Goal: Navigation & Orientation: Find specific page/section

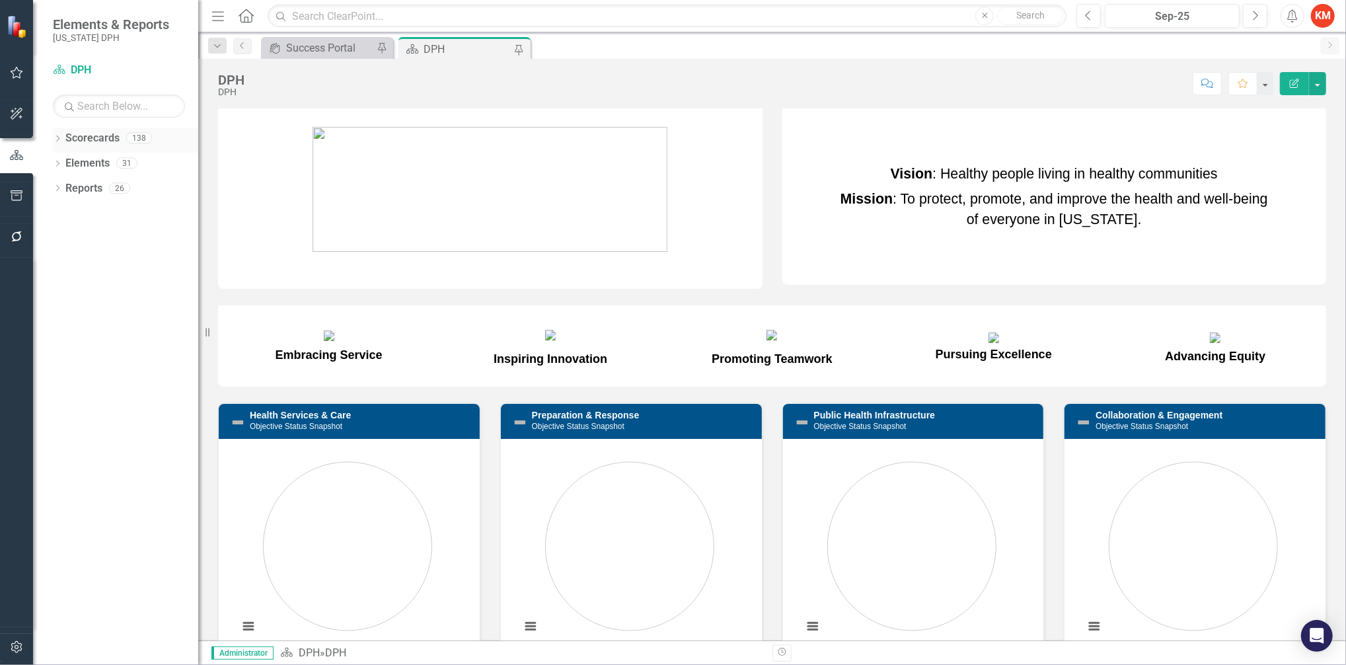
click at [54, 138] on icon "Dropdown" at bounding box center [57, 139] width 9 height 7
click at [56, 163] on div "Dropdown Scorecards 138 Dropdown DPH Dropdown TRAINING: DEPUTY AREA Dropdown TR…" at bounding box center [125, 178] width 145 height 100
click at [62, 162] on icon "Dropdown" at bounding box center [64, 163] width 10 height 8
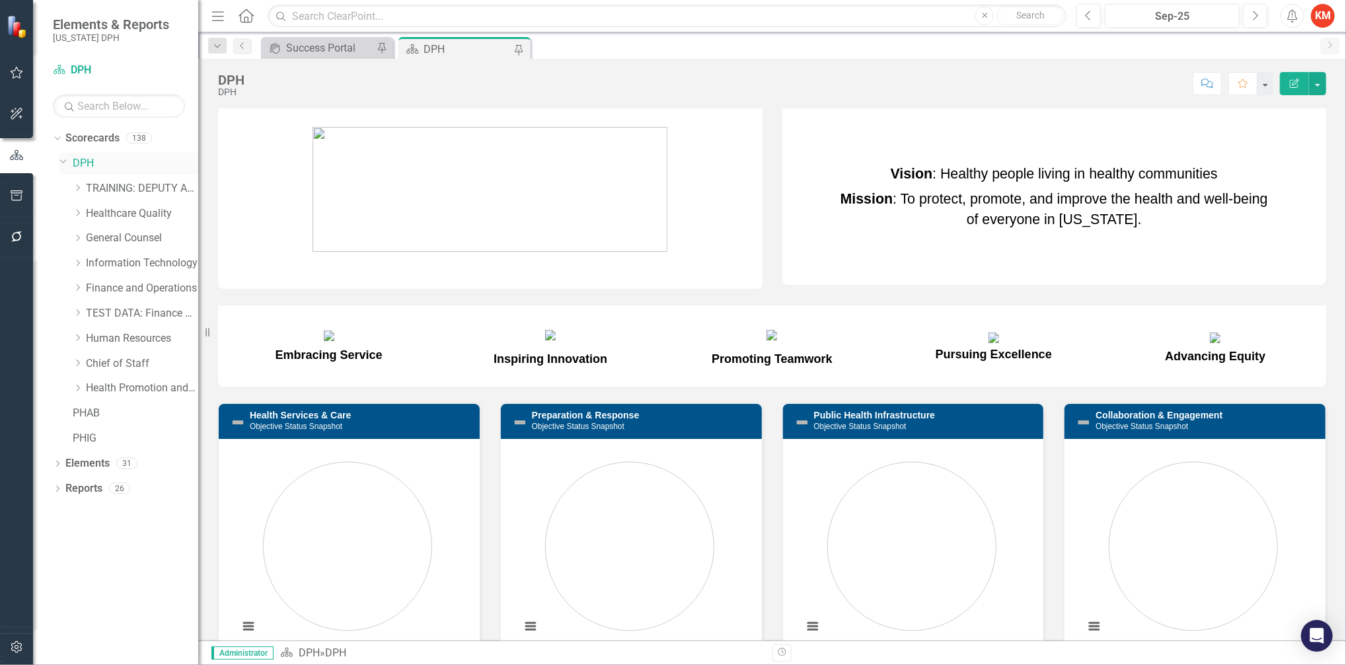
click at [96, 162] on link "DPH" at bounding box center [136, 163] width 126 height 15
click at [61, 463] on div "Dropdown Elements 31" at bounding box center [125, 465] width 145 height 25
click at [92, 461] on link "Elements" at bounding box center [87, 463] width 44 height 15
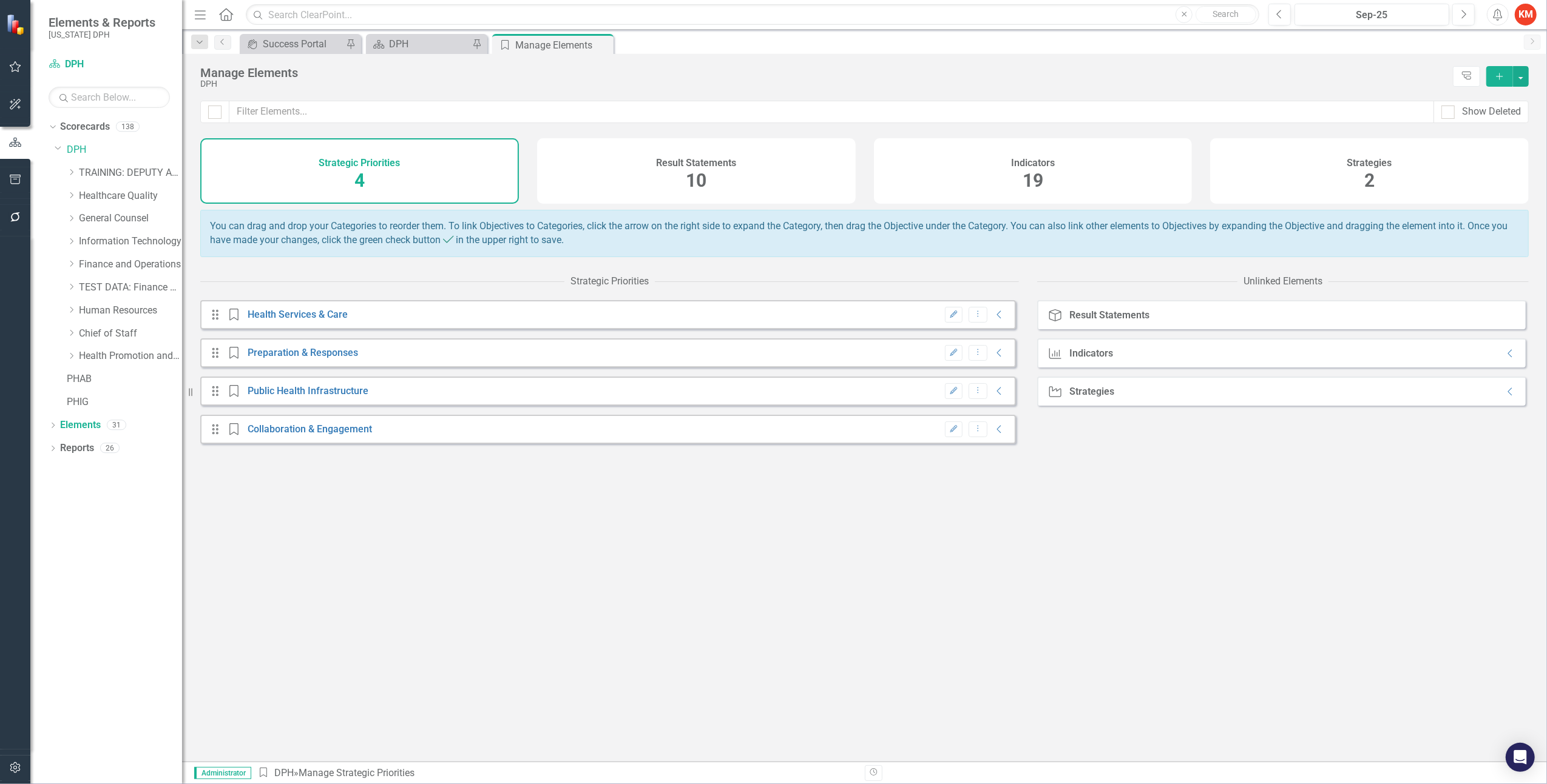
click at [1236, 171] on span "2" at bounding box center [1369, 180] width 10 height 21
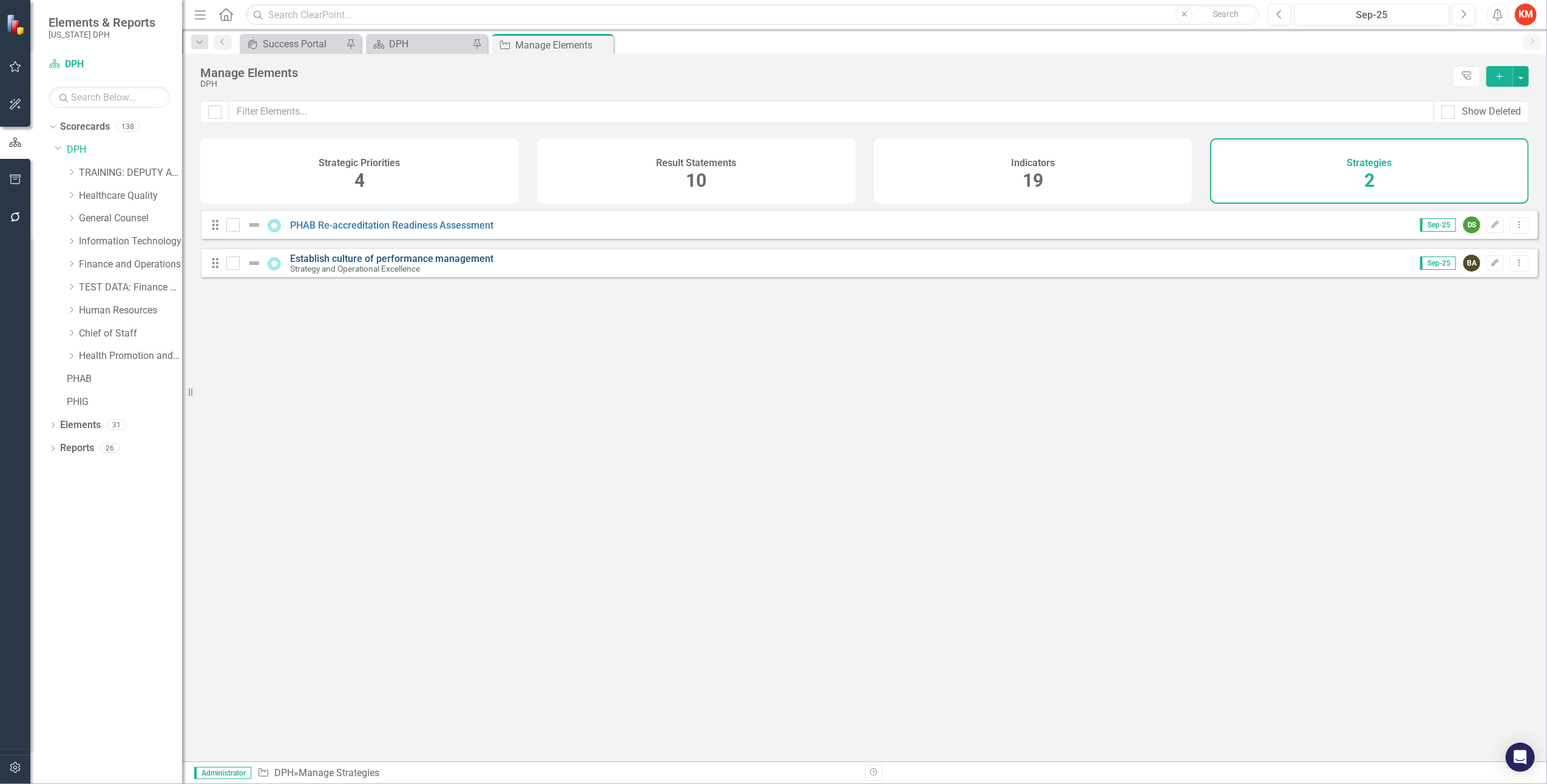
click at [430, 264] on link "Establish culture of performance management" at bounding box center [392, 259] width 204 height 12
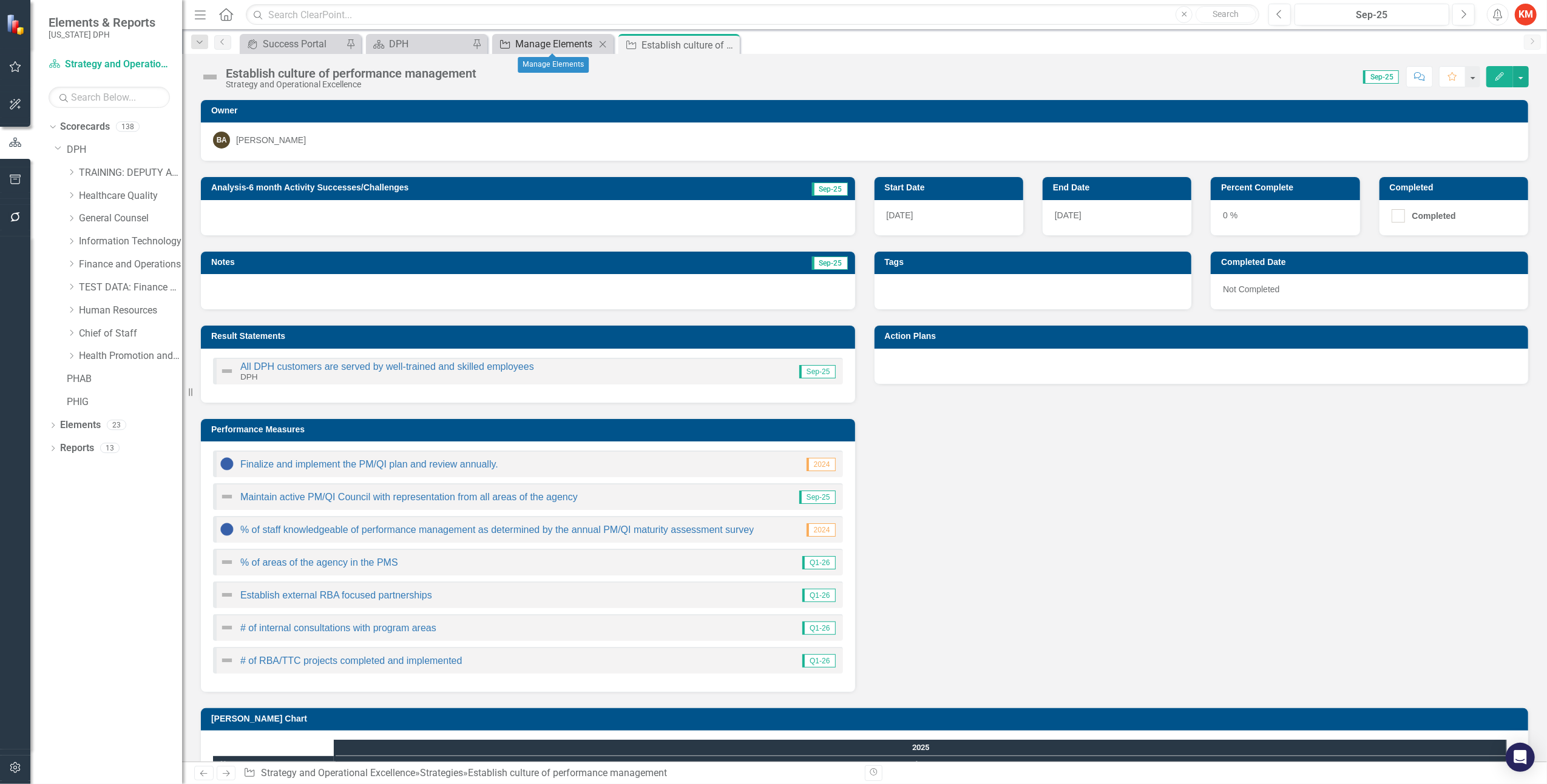
click at [574, 45] on div "Manage Elements" at bounding box center [555, 44] width 80 height 16
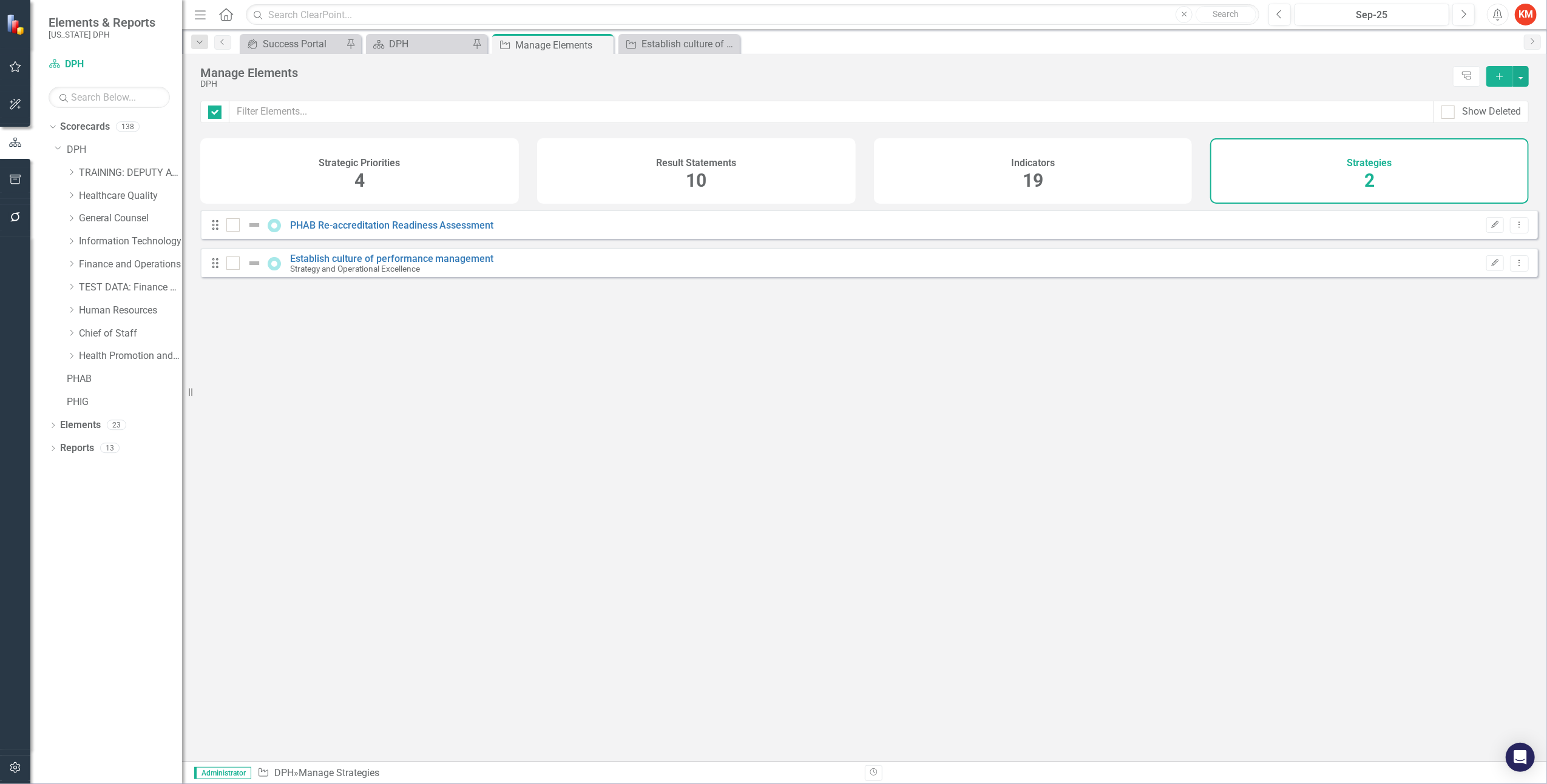
checkbox input "false"
click at [1030, 177] on span "19" at bounding box center [1033, 180] width 20 height 21
